Goal: Find specific page/section: Locate a particular part of the current website

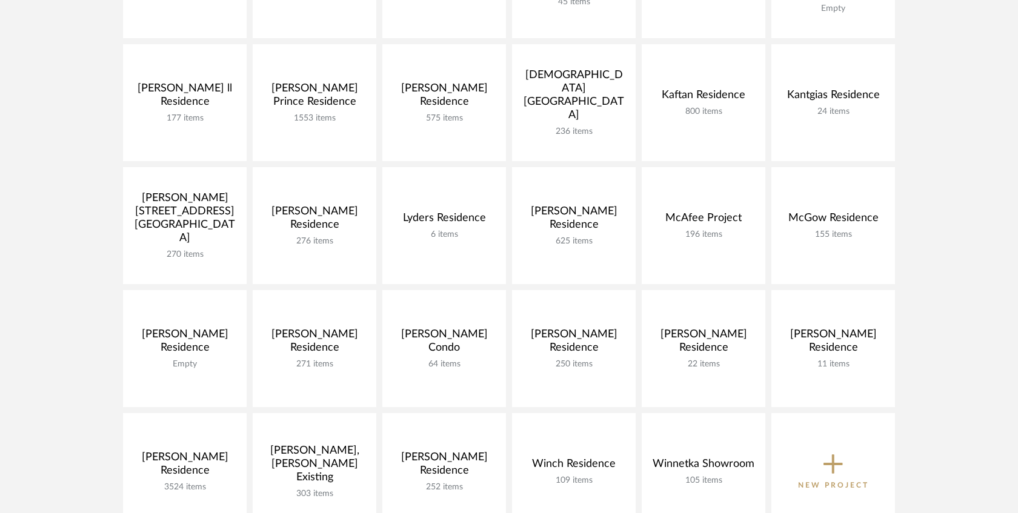
scroll to position [431, 0]
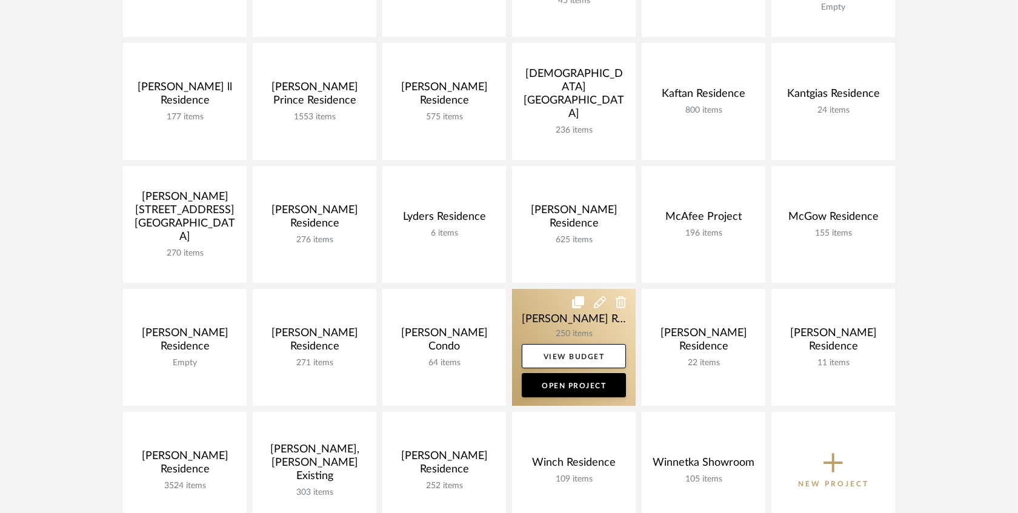
click at [541, 321] on link at bounding box center [574, 347] width 124 height 117
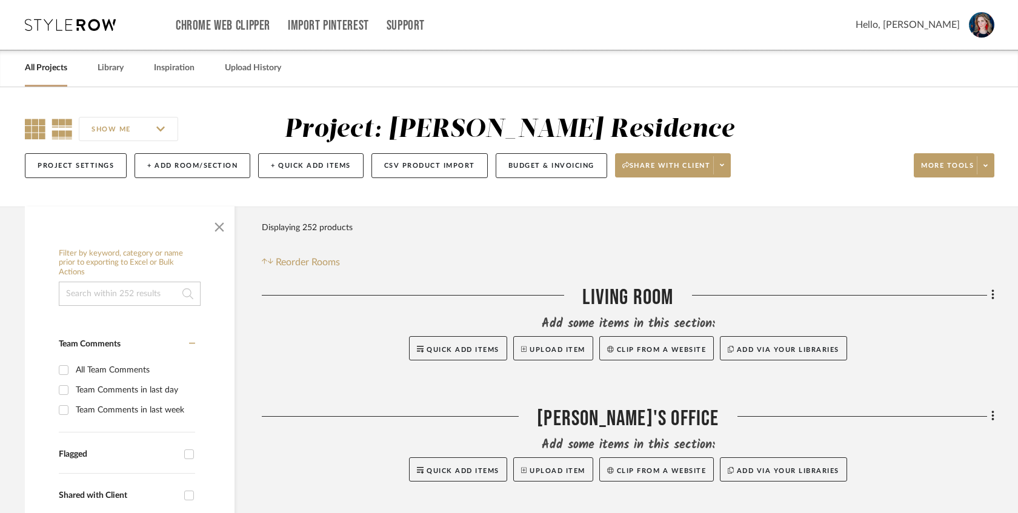
click at [30, 130] on icon at bounding box center [35, 129] width 21 height 21
click at [218, 232] on span "button" at bounding box center [219, 224] width 29 height 29
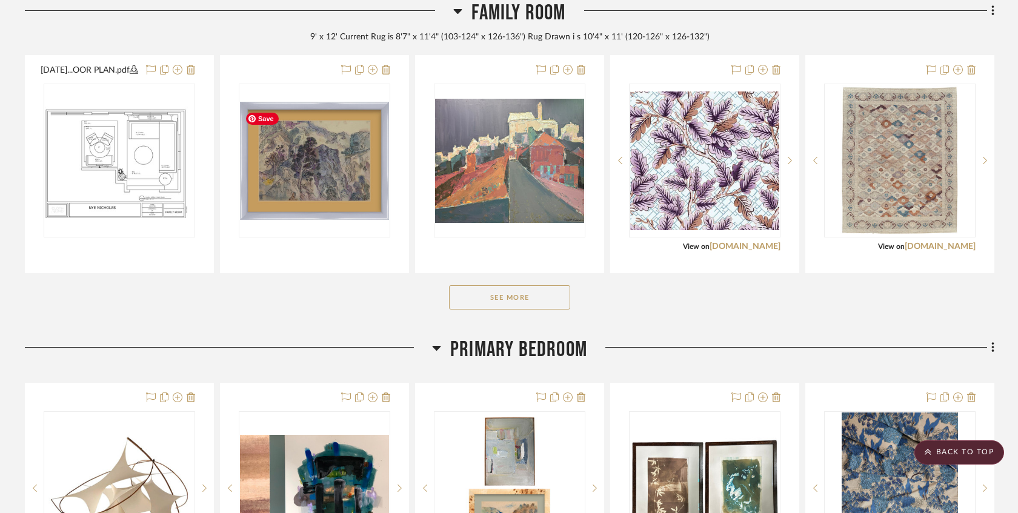
scroll to position [1154, 0]
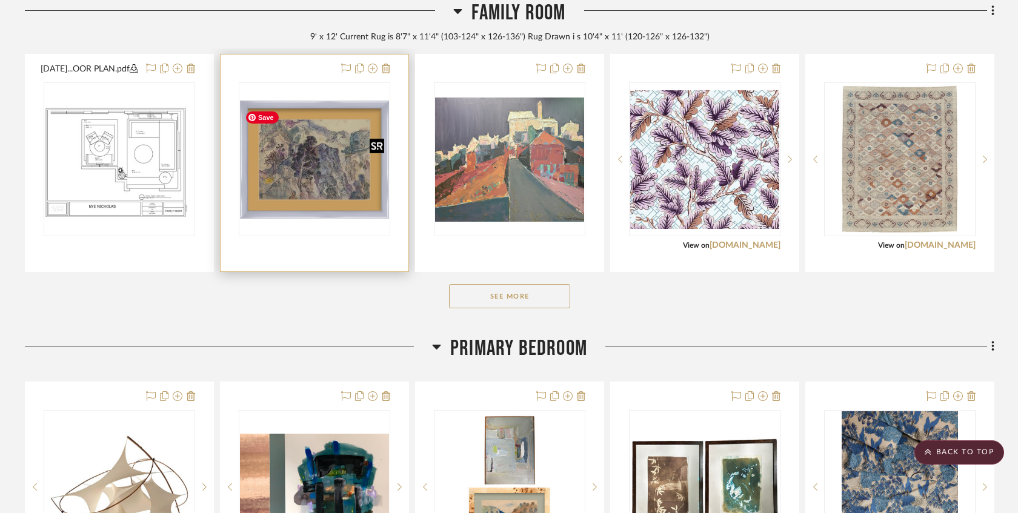
click at [327, 173] on img "0" at bounding box center [314, 160] width 149 height 118
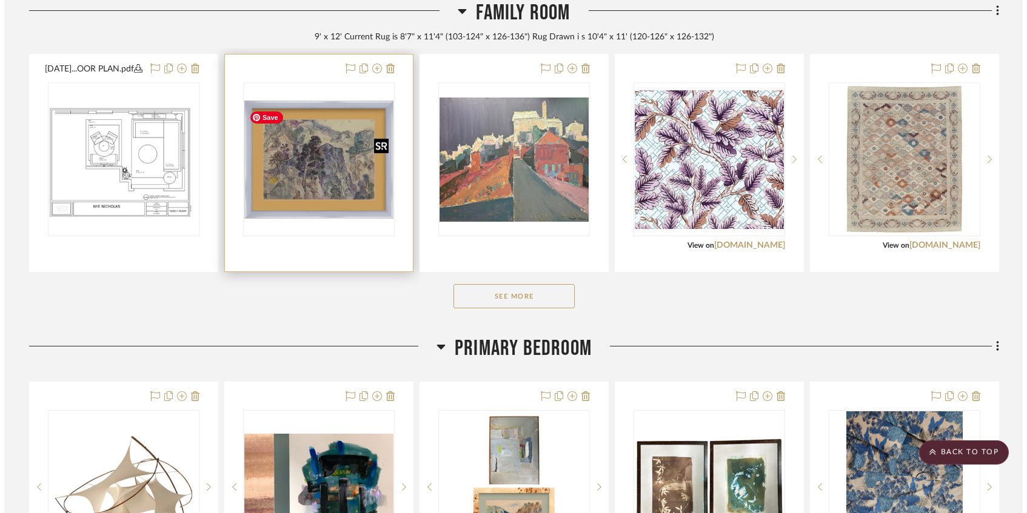
scroll to position [0, 0]
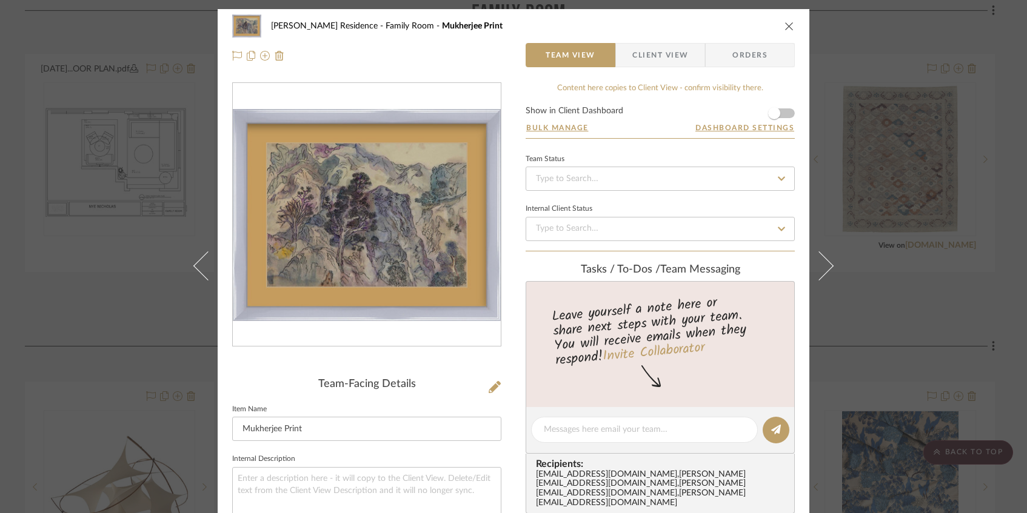
click at [333, 241] on img "0" at bounding box center [367, 215] width 268 height 213
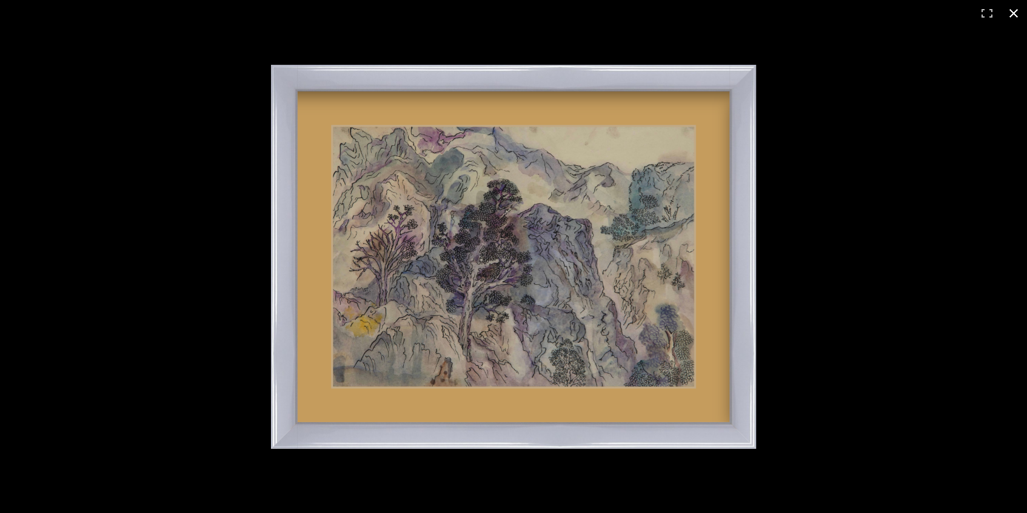
click at [781, 15] on button at bounding box center [1013, 13] width 27 height 27
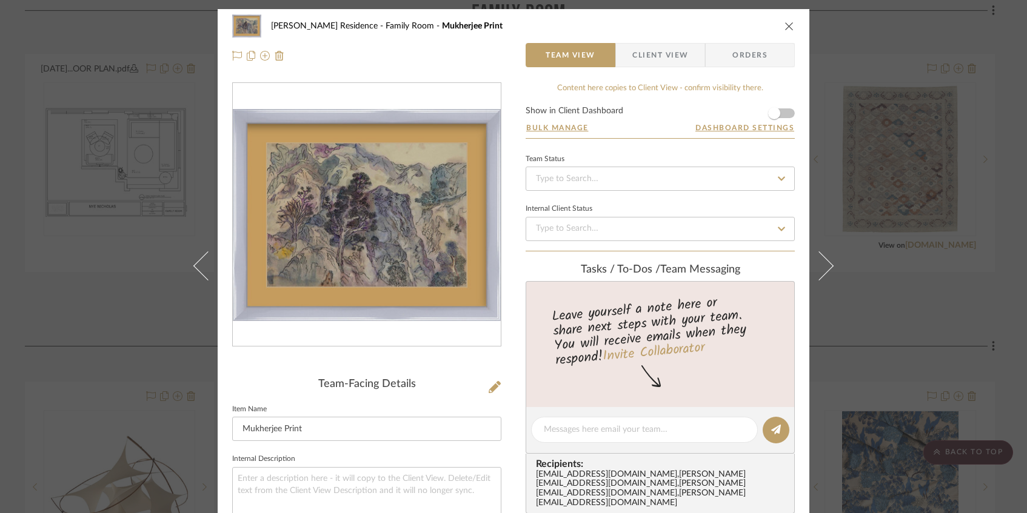
click at [776, 30] on div "Nye Nicholas Residence Family Room Mukherjee Print" at bounding box center [513, 26] width 562 height 24
click at [781, 30] on icon "close" at bounding box center [789, 26] width 10 height 10
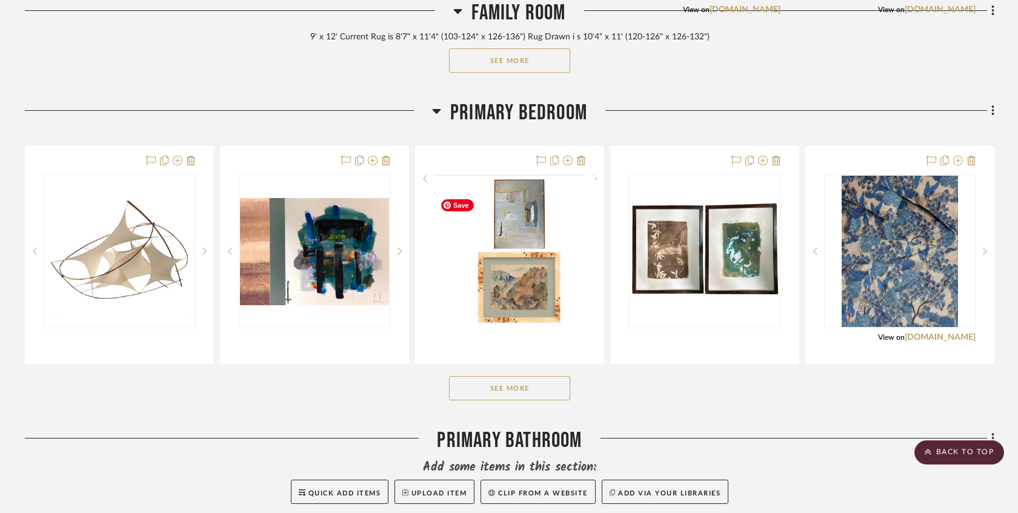
scroll to position [1390, 0]
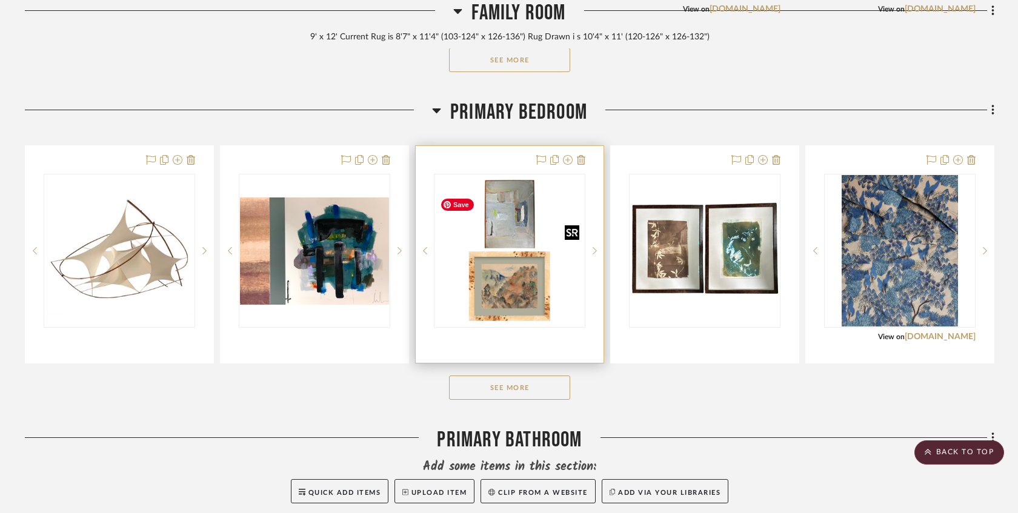
click at [516, 306] on img "0" at bounding box center [509, 250] width 149 height 149
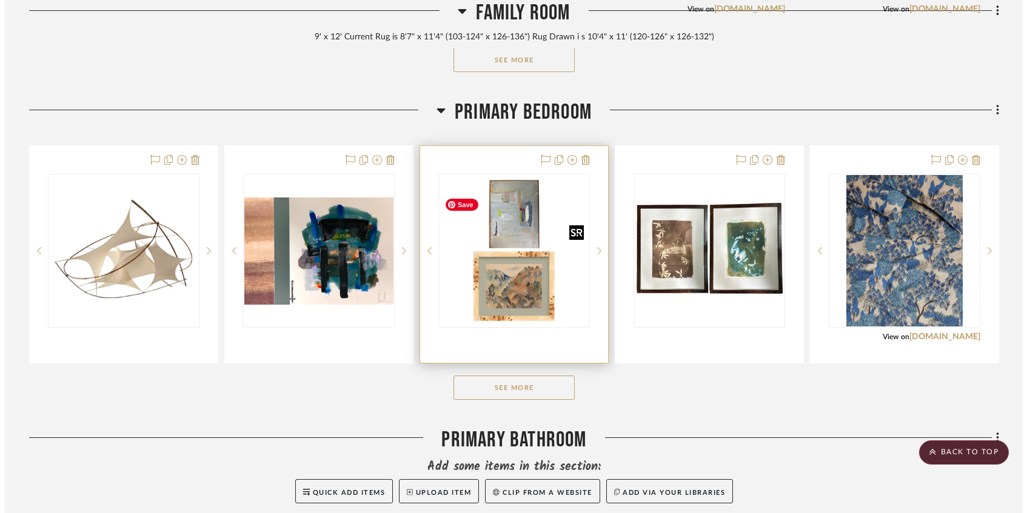
scroll to position [0, 0]
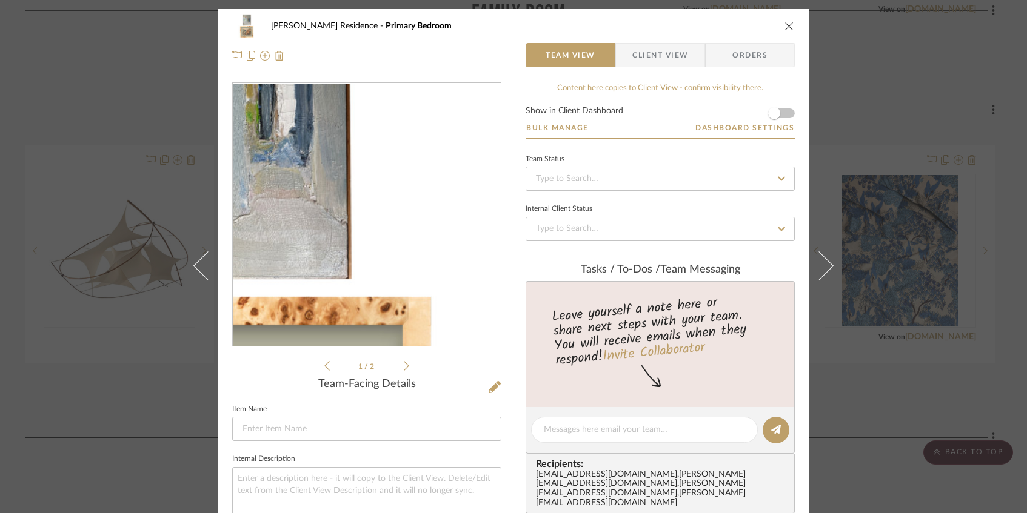
click at [412, 189] on img "0" at bounding box center [366, 215] width 263 height 263
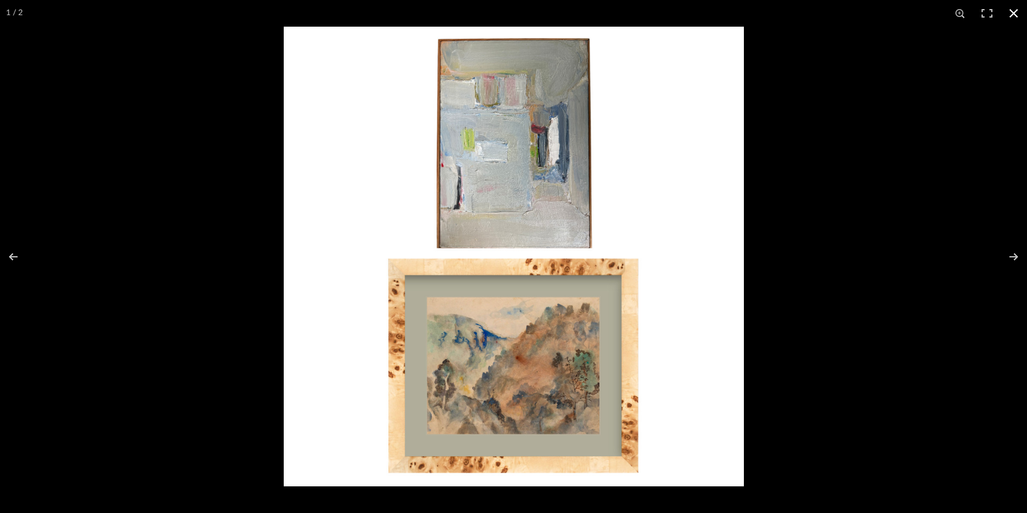
click at [781, 15] on button at bounding box center [1013, 13] width 27 height 27
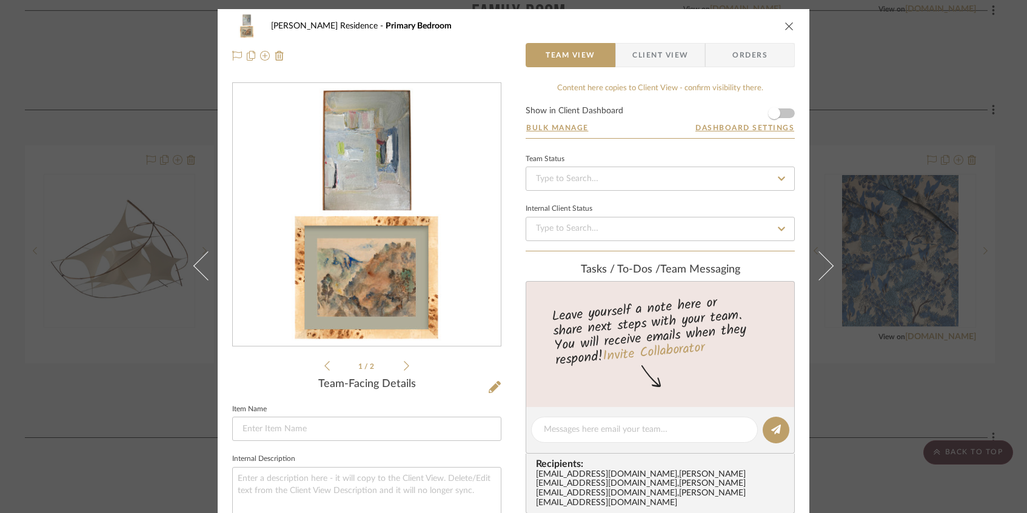
click at [781, 24] on icon "close" at bounding box center [789, 26] width 10 height 10
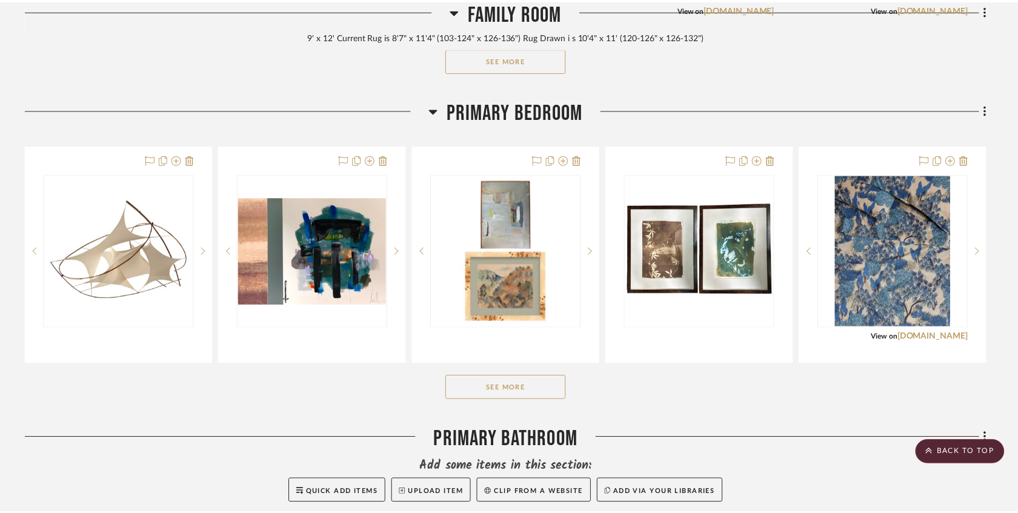
scroll to position [1390, 0]
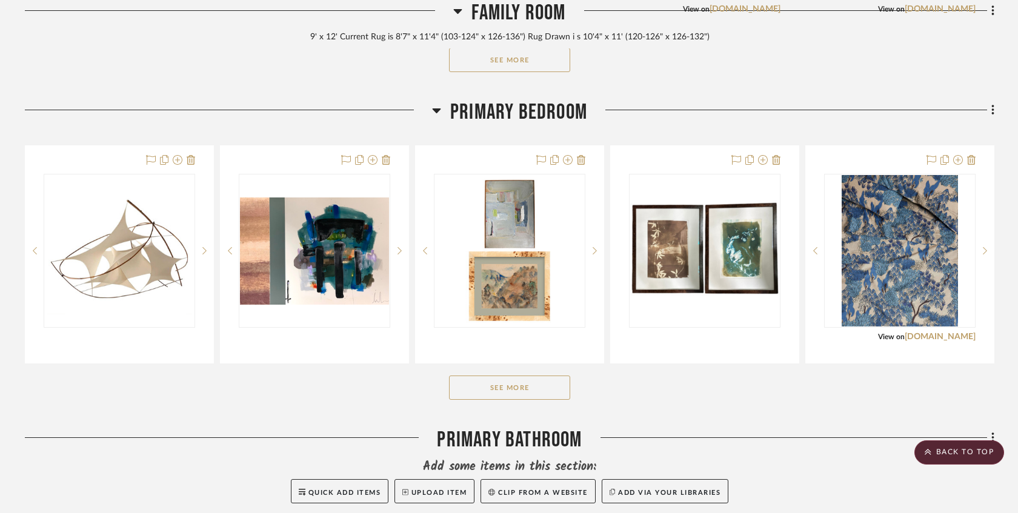
click at [517, 400] on button "See More" at bounding box center [509, 388] width 121 height 24
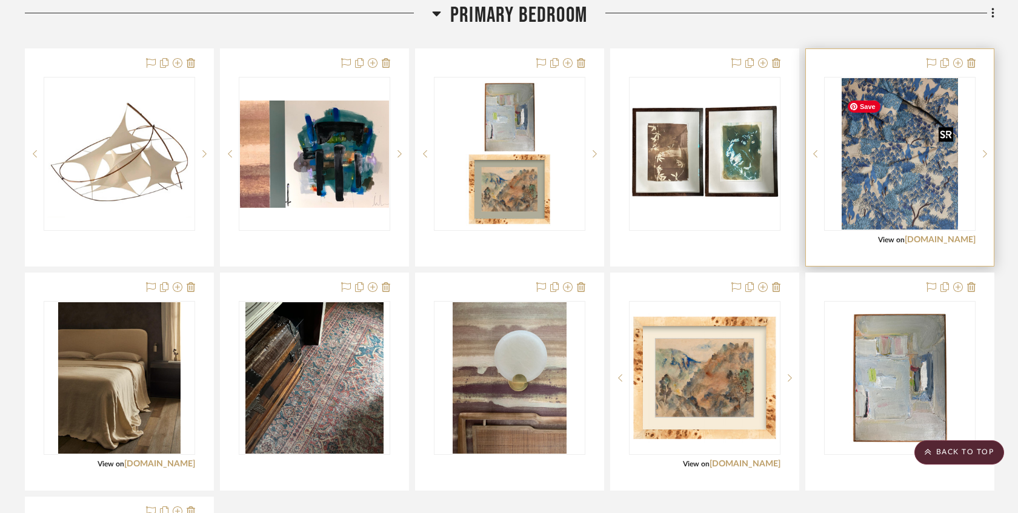
scroll to position [1486, 0]
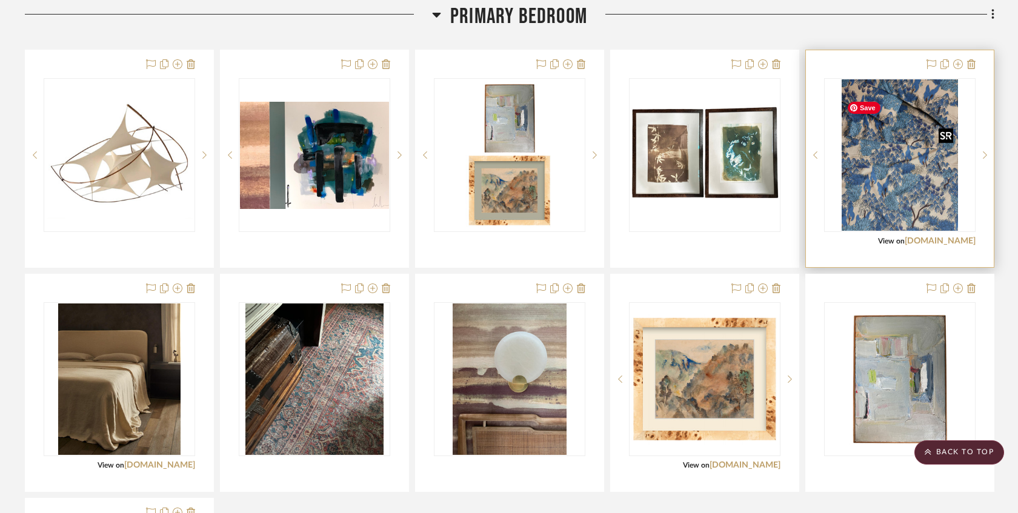
click at [781, 219] on img "0" at bounding box center [900, 155] width 116 height 152
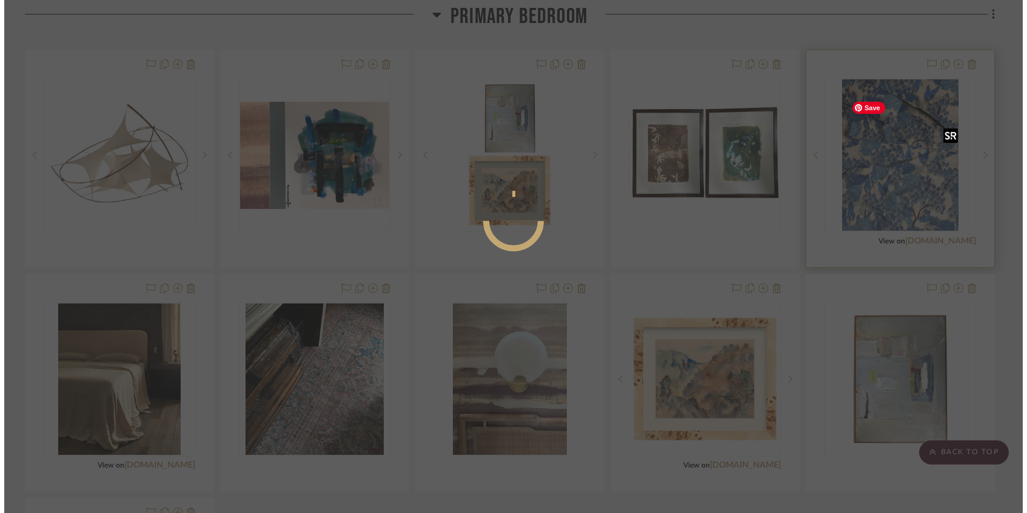
scroll to position [0, 0]
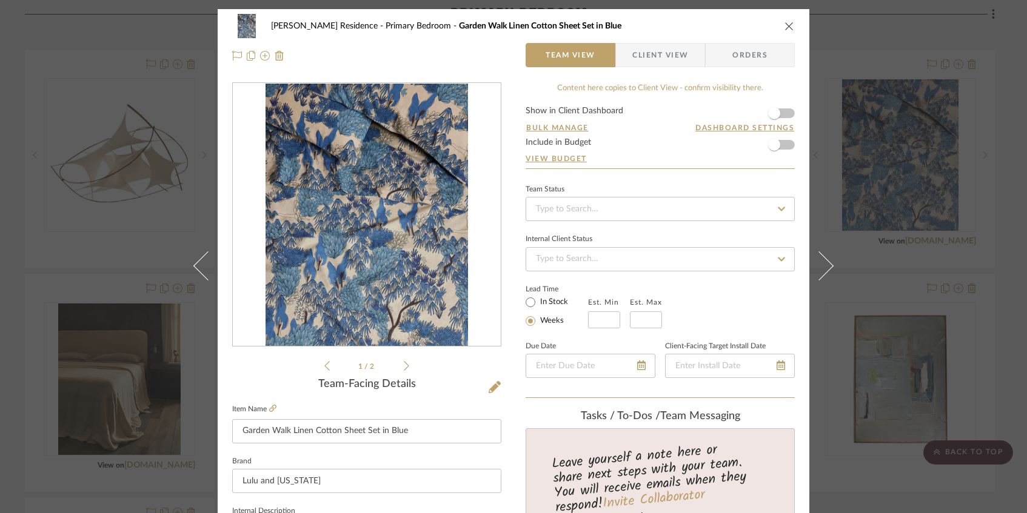
click at [382, 239] on img "0" at bounding box center [366, 215] width 202 height 263
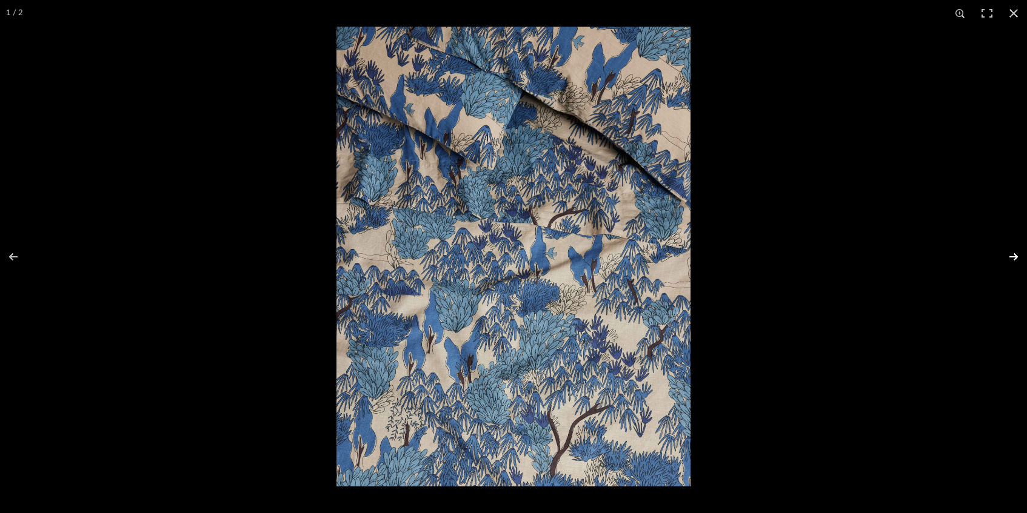
click at [781, 258] on button at bounding box center [1005, 257] width 42 height 61
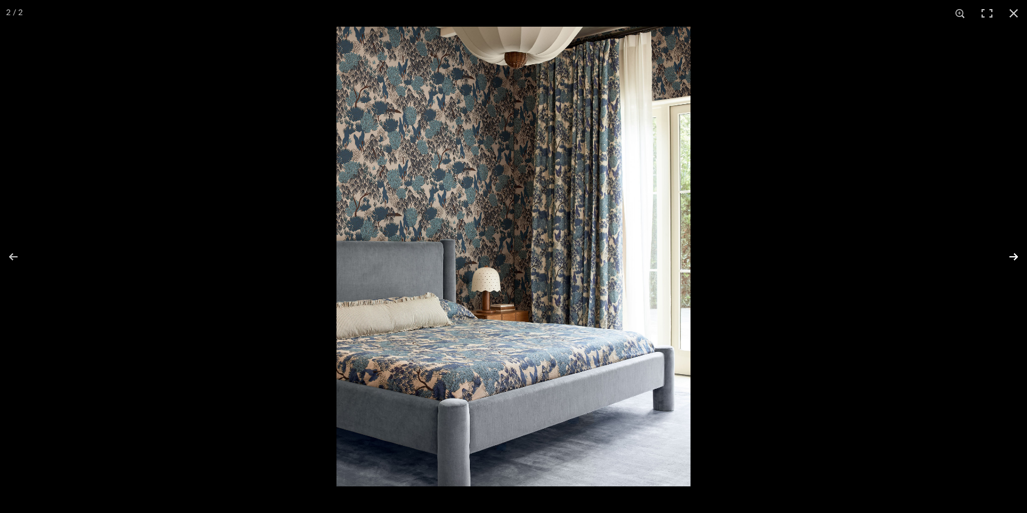
click at [781, 255] on button at bounding box center [1005, 257] width 42 height 61
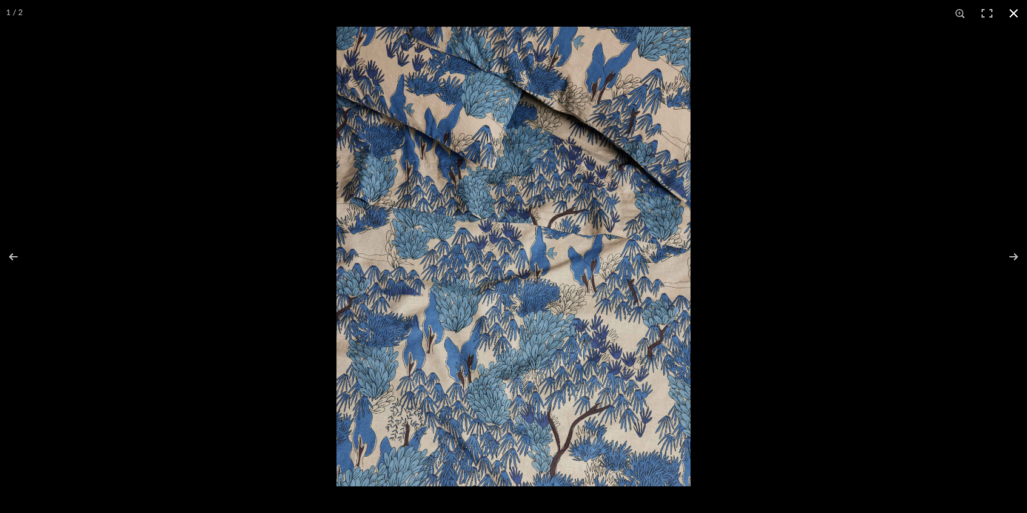
click at [781, 15] on button at bounding box center [1013, 13] width 27 height 27
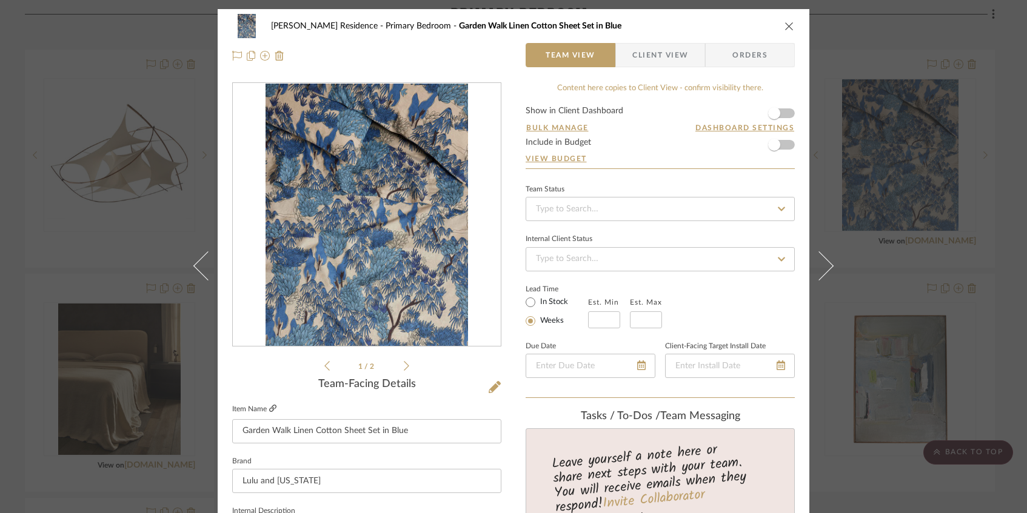
click at [273, 409] on icon at bounding box center [272, 408] width 7 height 7
